Goal: Task Accomplishment & Management: Manage account settings

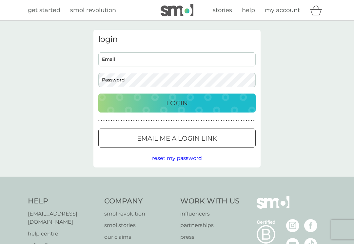
click at [127, 59] on input "Email" at bounding box center [176, 59] width 157 height 14
type input "[EMAIL_ADDRESS][DOMAIN_NAME]"
click at [170, 103] on p "Login" at bounding box center [177, 103] width 22 height 10
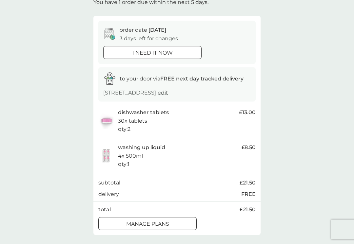
scroll to position [45, 0]
click at [140, 222] on div at bounding box center [140, 223] width 6 height 6
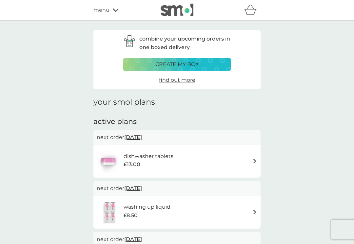
click at [141, 133] on span "13 Oct 2025" at bounding box center [133, 137] width 18 height 13
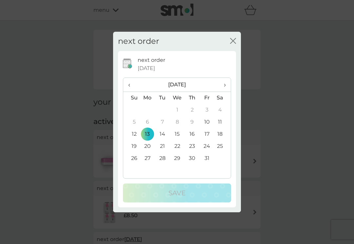
click at [150, 165] on td "27" at bounding box center [147, 159] width 15 height 12
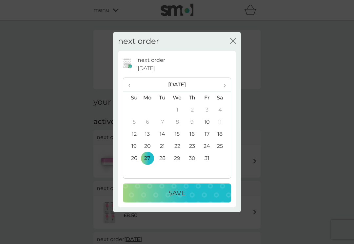
click at [180, 194] on p "Save" at bounding box center [176, 193] width 17 height 10
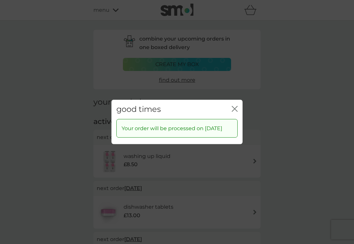
click at [235, 110] on icon "close" at bounding box center [235, 108] width 3 height 5
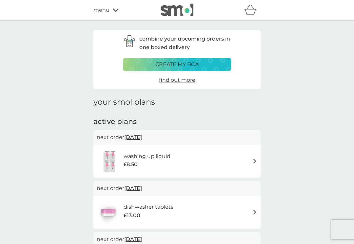
click at [140, 135] on span "13 Oct 2025" at bounding box center [133, 137] width 18 height 13
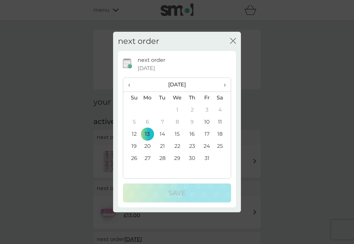
click at [225, 88] on span "›" at bounding box center [222, 85] width 7 height 14
click at [148, 137] on td "10" at bounding box center [147, 134] width 15 height 12
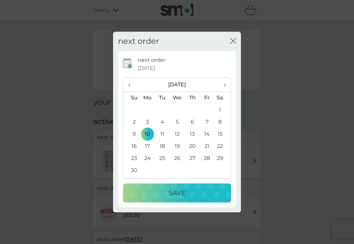
click at [180, 194] on p "Save" at bounding box center [176, 193] width 17 height 10
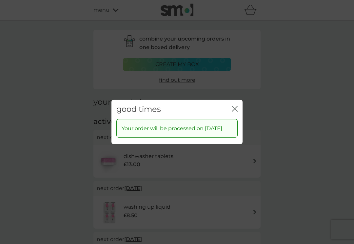
click at [236, 108] on icon "close" at bounding box center [235, 108] width 3 height 5
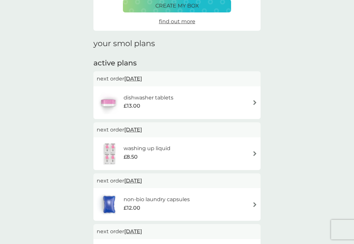
scroll to position [58, 0]
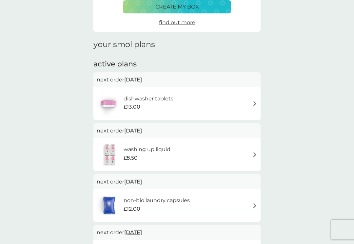
click at [253, 152] on img at bounding box center [254, 154] width 5 height 5
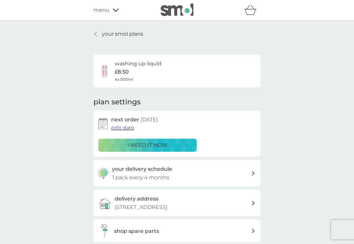
click at [123, 125] on span "edit date" at bounding box center [122, 128] width 23 height 6
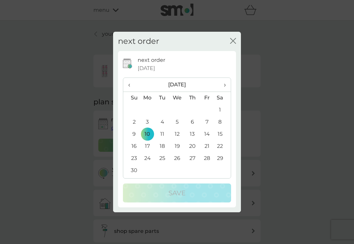
click at [147, 150] on td "17" at bounding box center [147, 146] width 15 height 12
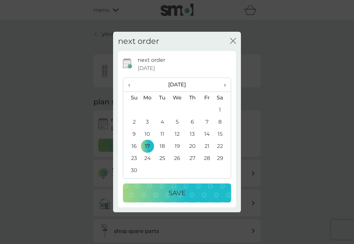
click at [180, 195] on p "Save" at bounding box center [176, 193] width 17 height 10
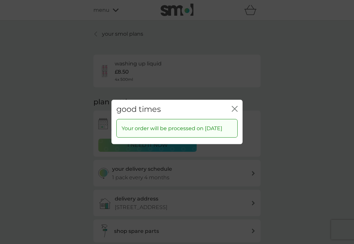
click at [233, 107] on icon "close" at bounding box center [235, 109] width 6 height 6
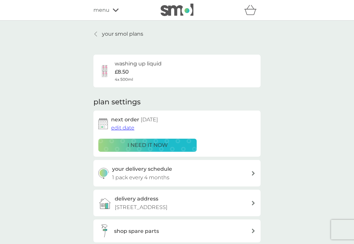
click at [125, 35] on p "your smol plans" at bounding box center [122, 34] width 41 height 9
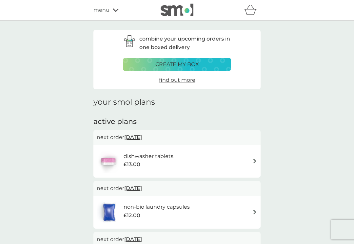
click at [105, 12] on span "menu" at bounding box center [101, 10] width 16 height 9
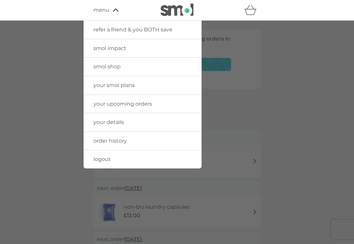
click at [102, 159] on span "logout" at bounding box center [101, 159] width 17 height 6
